Goal: Information Seeking & Learning: Check status

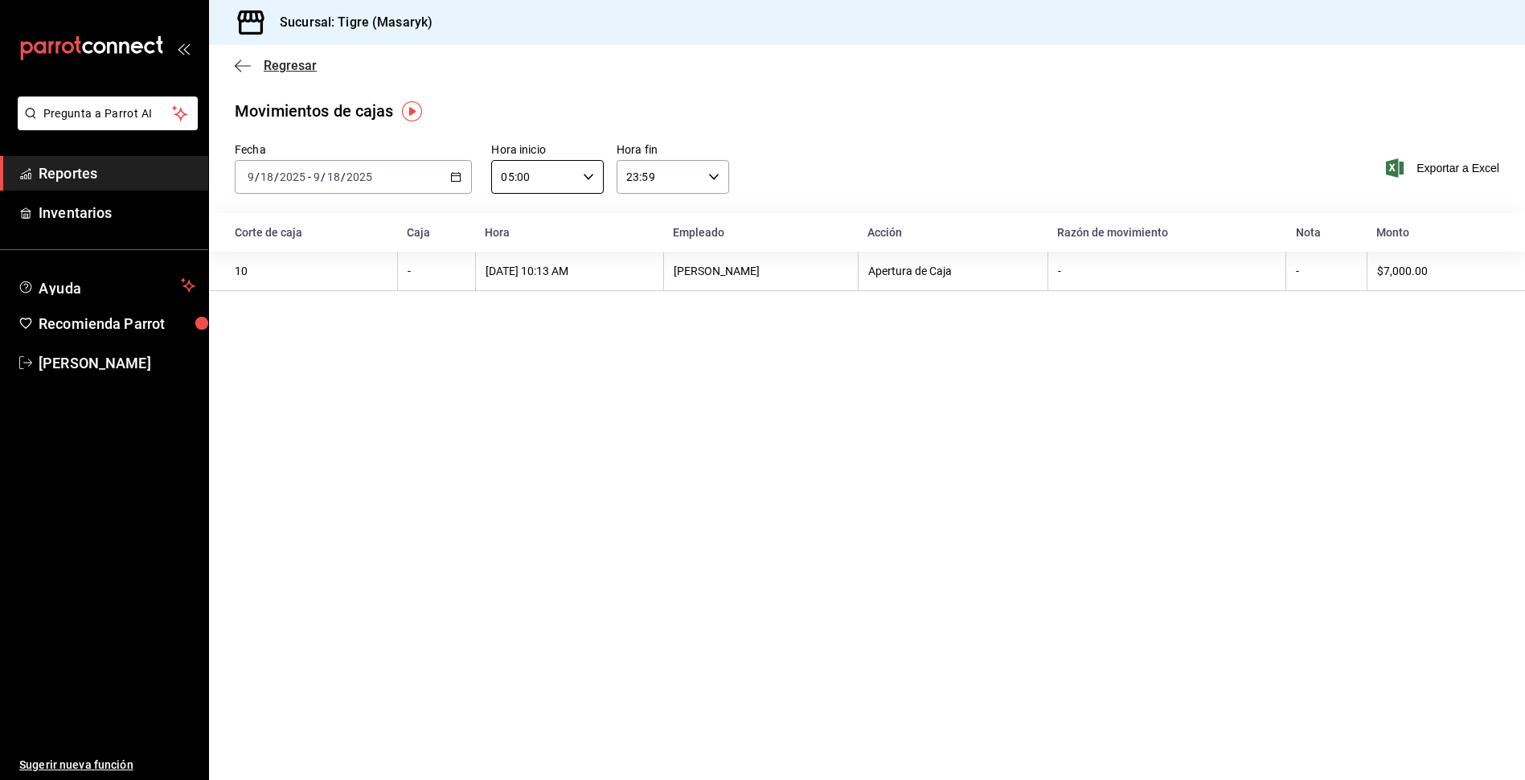
click at [239, 66] on icon "button" at bounding box center [243, 65] width 16 height 1
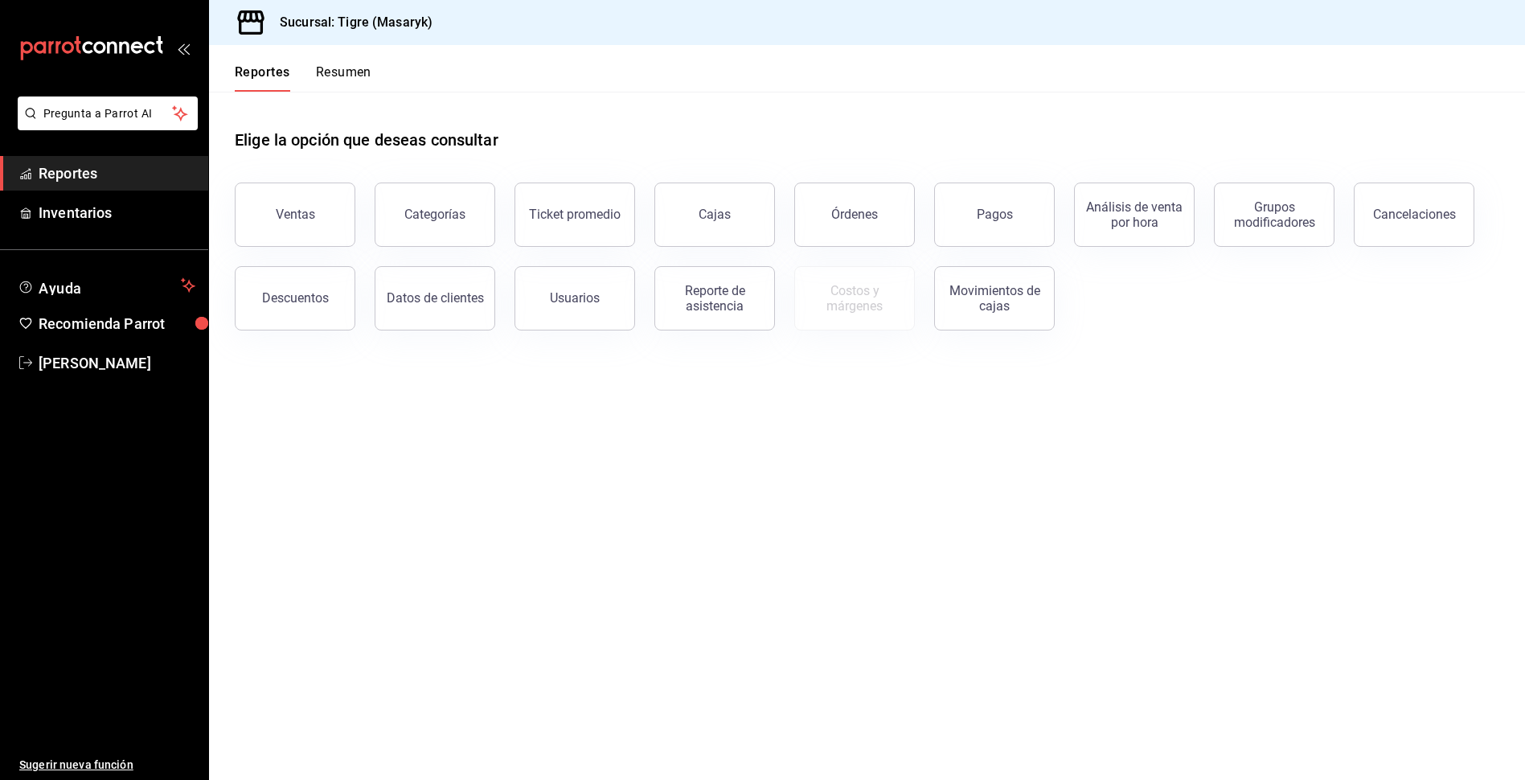
click at [329, 70] on button "Resumen" at bounding box center [343, 77] width 55 height 27
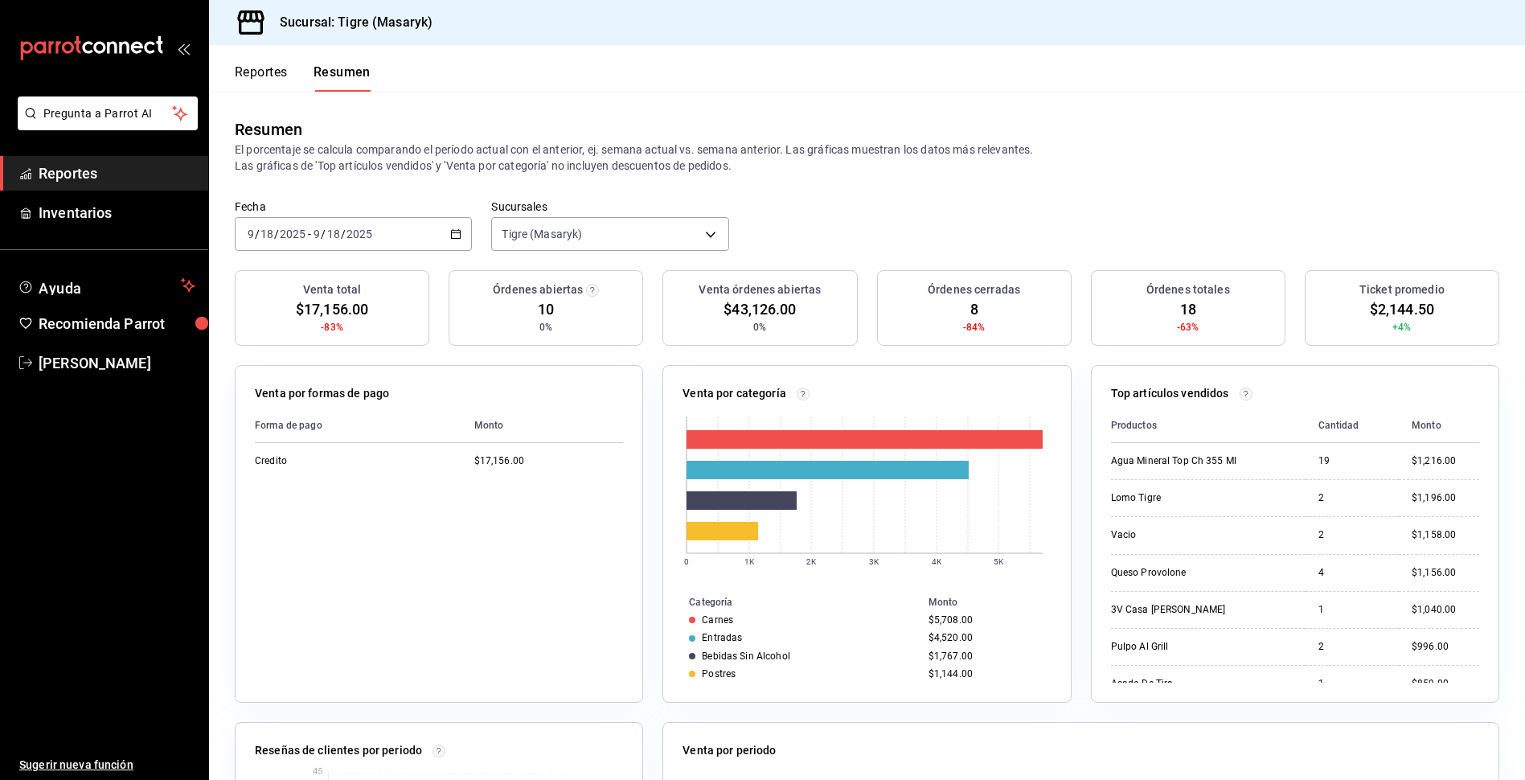
click at [454, 224] on div "[DATE] [DATE] - [DATE] [DATE]" at bounding box center [353, 234] width 237 height 34
click at [335, 458] on span "Rango de fechas" at bounding box center [310, 463] width 125 height 17
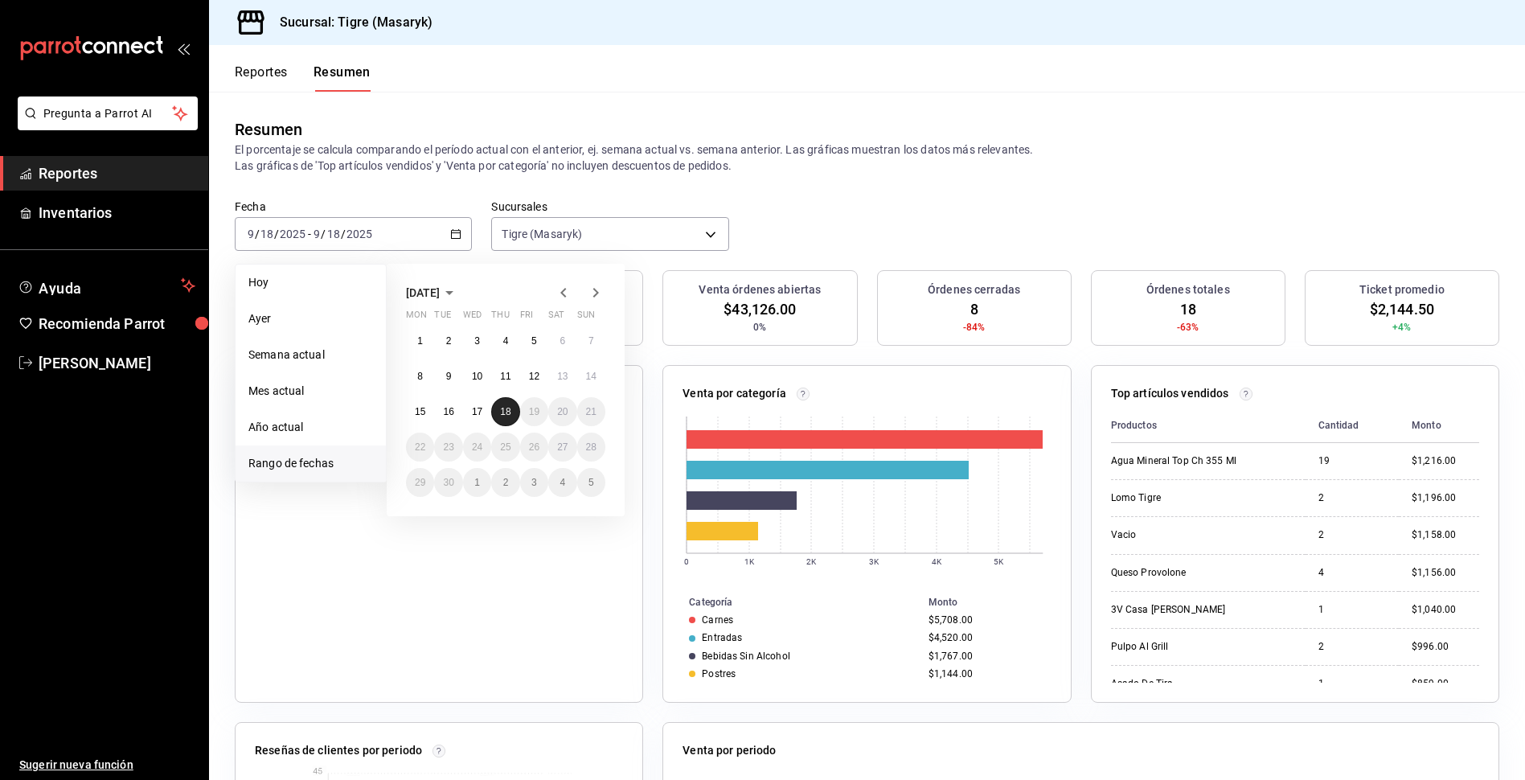
click at [503, 412] on abbr "18" at bounding box center [505, 411] width 10 height 11
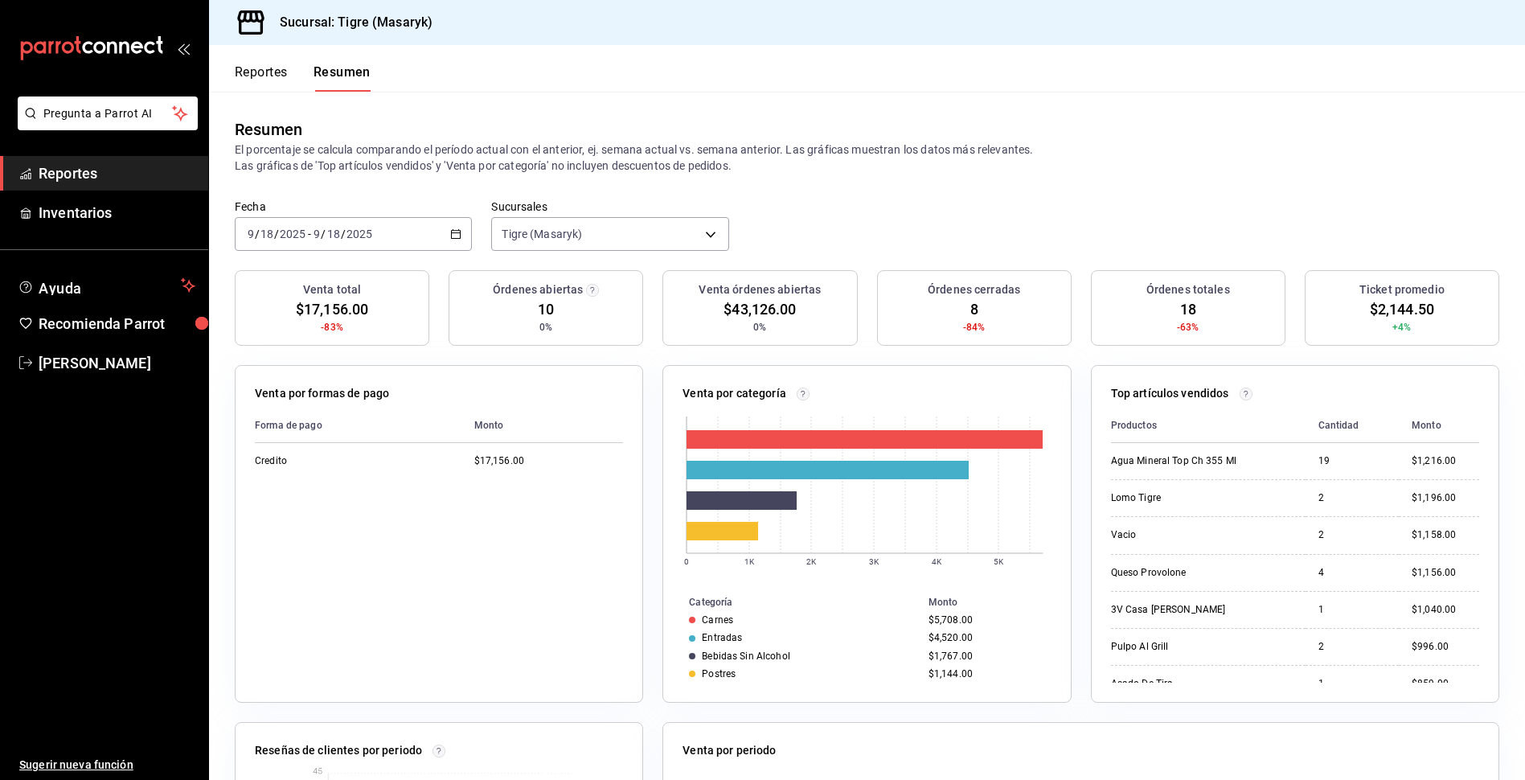
click at [806, 202] on div "Fecha [DATE] [DATE] - [DATE] [DATE] Sucursales Tigre (Masaryk) [object Object]" at bounding box center [867, 234] width 1316 height 71
